Goal: Information Seeking & Learning: Learn about a topic

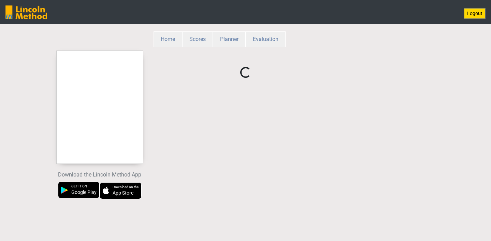
click at [238, 166] on div "Loading..." at bounding box center [246, 128] width 195 height 154
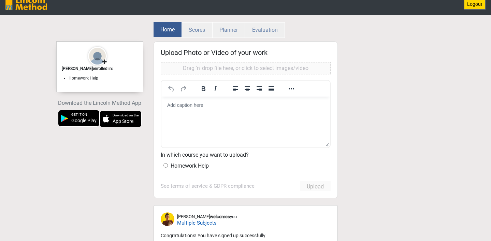
scroll to position [10, 0]
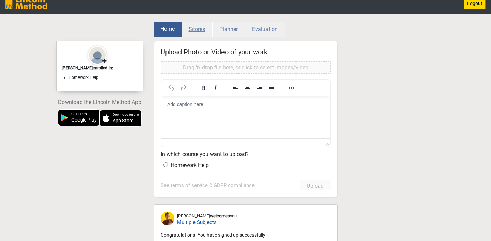
click at [199, 27] on button "Scores" at bounding box center [197, 30] width 31 height 16
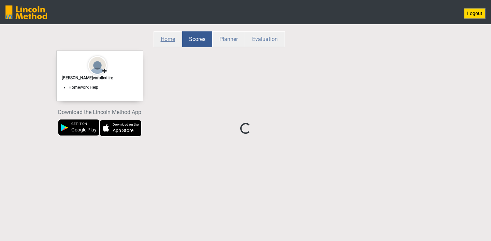
click at [167, 38] on button "Home" at bounding box center [168, 39] width 29 height 16
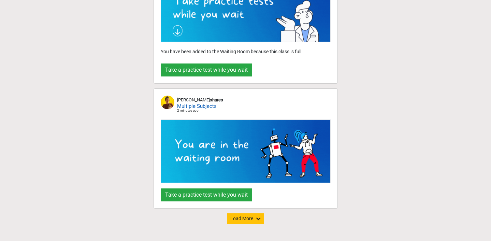
scroll to position [280, 0]
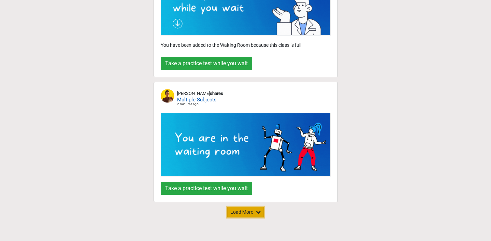
click at [247, 210] on button "Load More" at bounding box center [245, 212] width 37 height 11
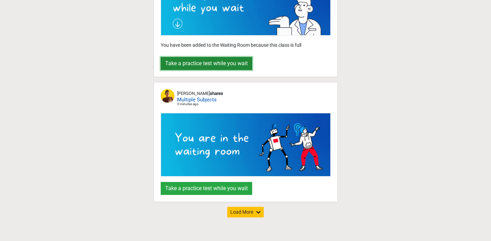
click at [240, 63] on button "Take a practice test while you wait" at bounding box center [206, 63] width 91 height 13
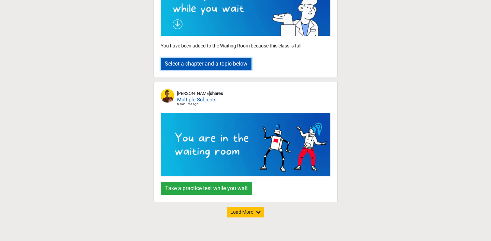
click at [239, 63] on button "Select a chapter and a topic below" at bounding box center [206, 64] width 91 height 12
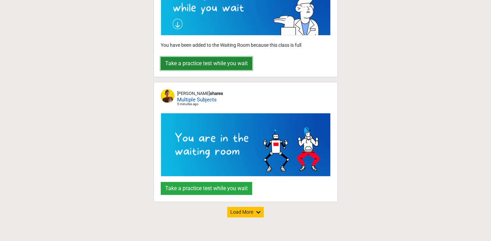
click at [239, 63] on button "Take a practice test while you wait" at bounding box center [206, 63] width 91 height 13
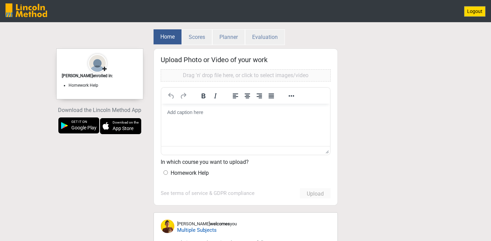
scroll to position [0, 0]
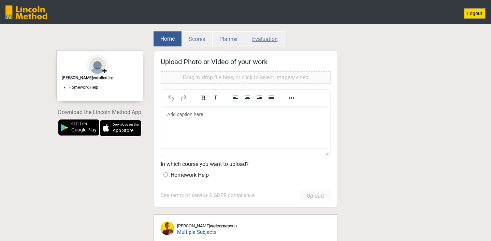
click at [257, 39] on button "Evaluation" at bounding box center [265, 39] width 40 height 16
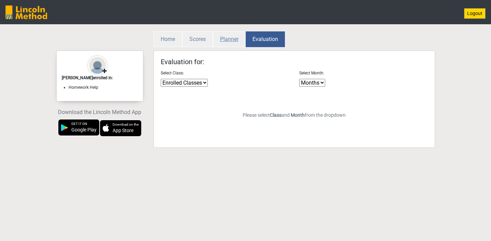
click at [226, 39] on button "Planner" at bounding box center [229, 39] width 33 height 16
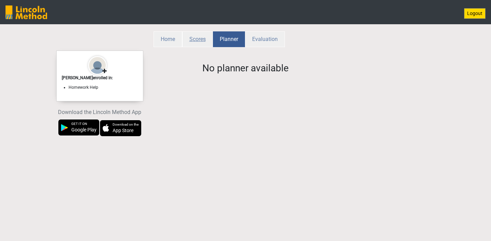
click at [205, 39] on button "Scores" at bounding box center [197, 39] width 31 height 16
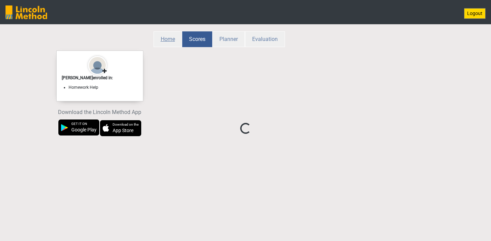
click at [165, 39] on button "Home" at bounding box center [168, 39] width 29 height 16
